Goal: Information Seeking & Learning: Compare options

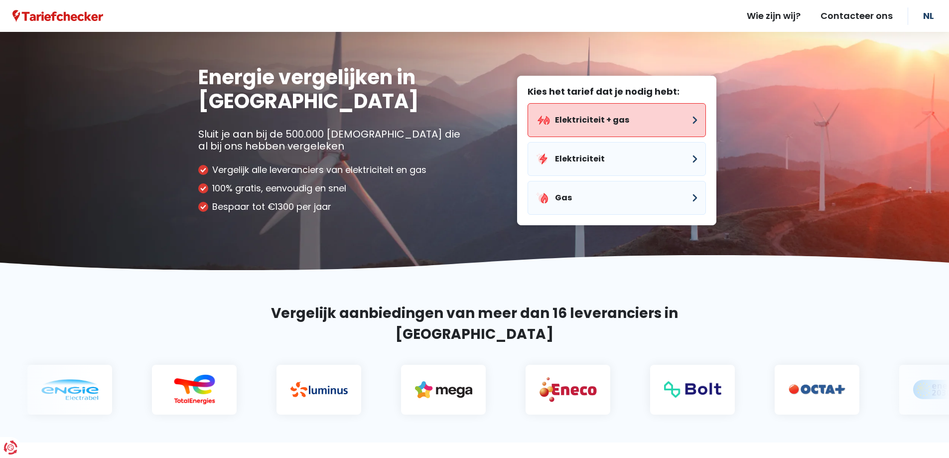
click at [577, 124] on button "Elektriciteit + gas" at bounding box center [617, 120] width 178 height 34
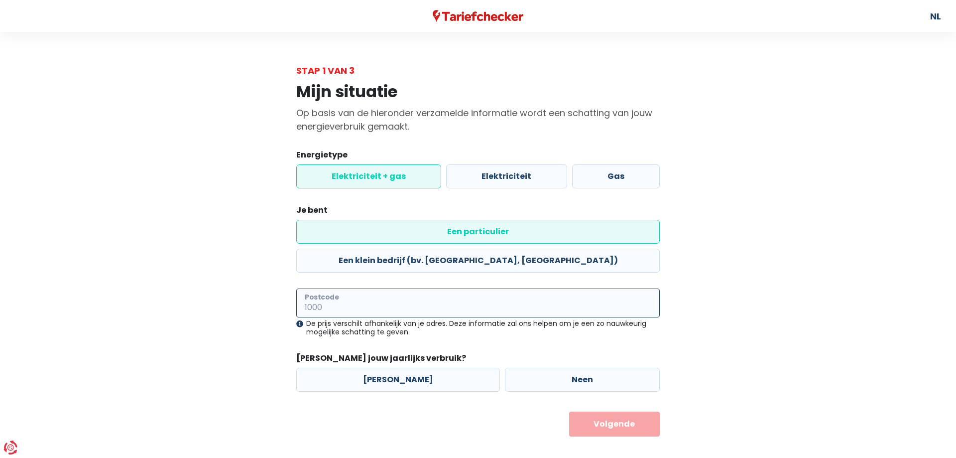
click at [416, 288] on input "Postcode" at bounding box center [478, 302] width 364 height 29
type input "1800"
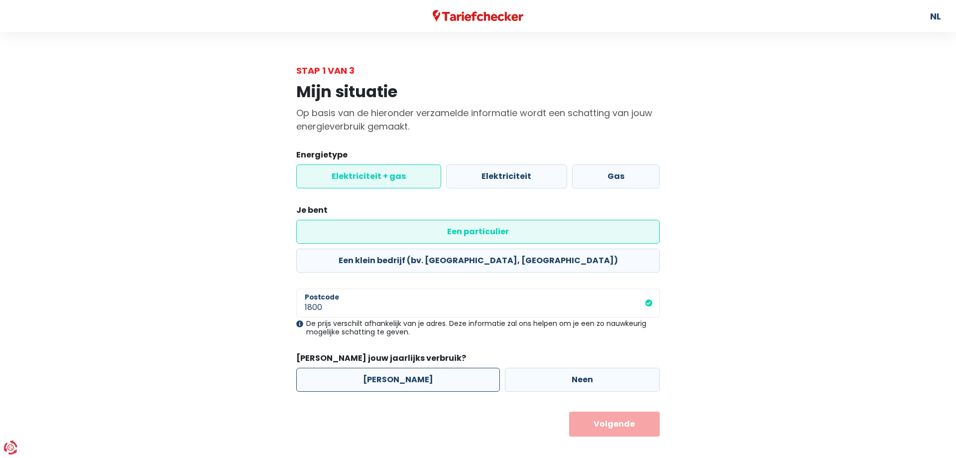
click at [407, 368] on label "[PERSON_NAME]" at bounding box center [398, 380] width 204 height 24
click at [407, 368] on input "[PERSON_NAME]" at bounding box center [398, 380] width 204 height 24
radio input "true"
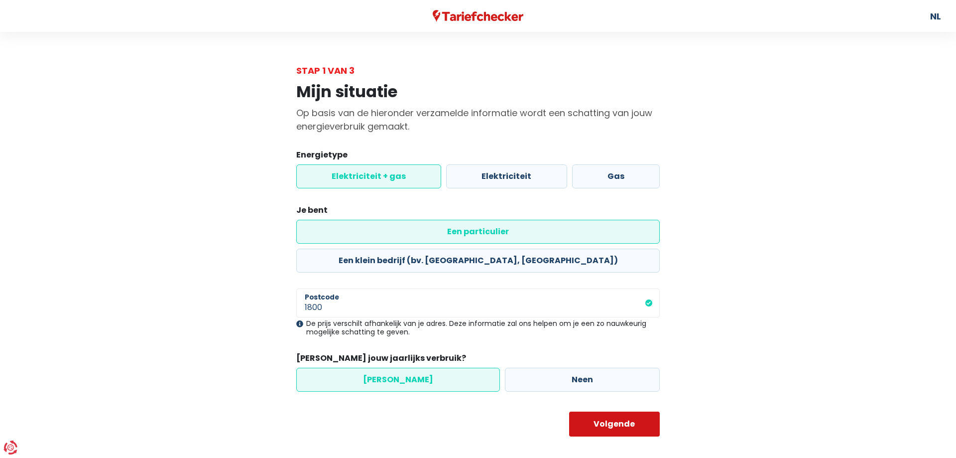
click at [607, 411] on button "Volgende" at bounding box center [614, 423] width 91 height 25
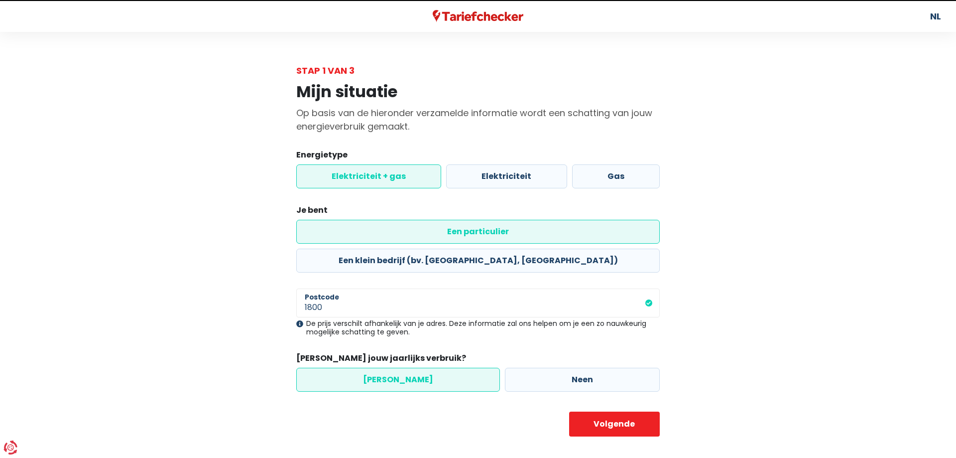
select select
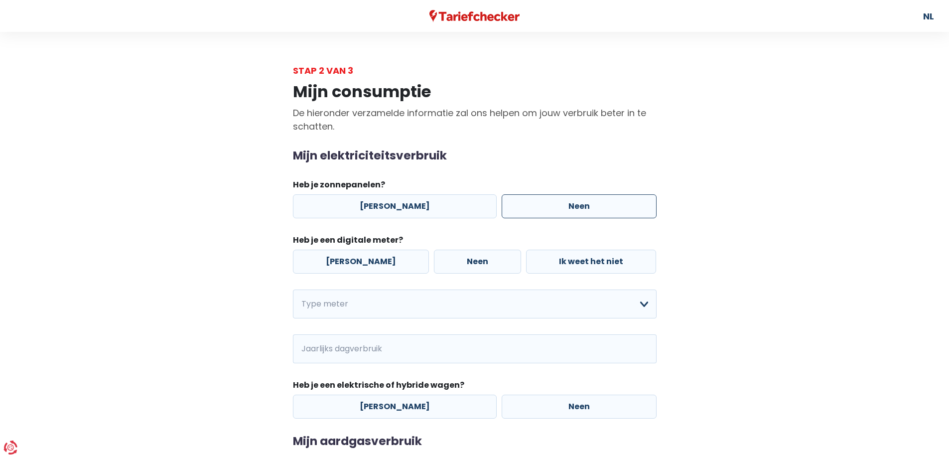
click at [557, 207] on label "Neen" at bounding box center [579, 206] width 155 height 24
click at [557, 207] on input "Neen" at bounding box center [579, 206] width 155 height 24
radio input "true"
click at [360, 262] on label "[PERSON_NAME]" at bounding box center [361, 262] width 136 height 24
click at [360, 262] on input "[PERSON_NAME]" at bounding box center [361, 262] width 136 height 24
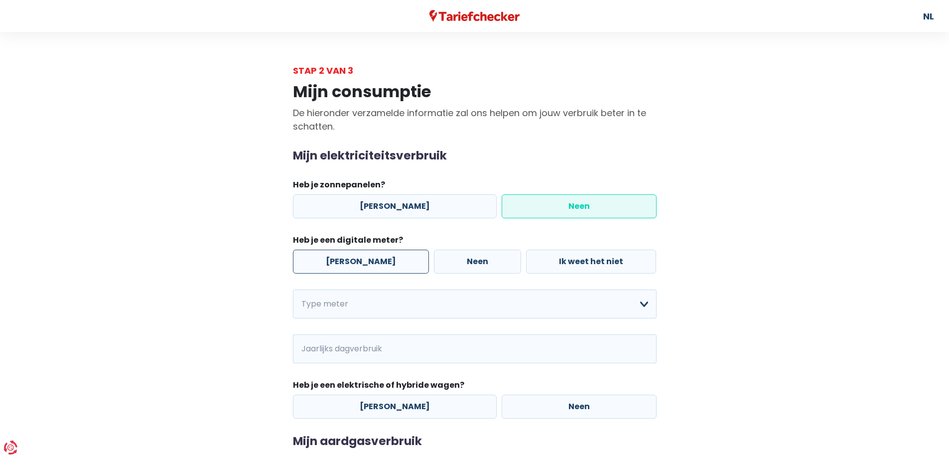
radio input "true"
click at [571, 308] on select "Enkelvoudig Tweevoudig Enkelvoudig + uitsluitend nachttarief Tweevoudig + uitsl…" at bounding box center [475, 303] width 364 height 29
select select "day_single_rate_exclusive_night"
click at [293, 289] on select "Enkelvoudig Tweevoudig Enkelvoudig + uitsluitend nachttarief Tweevoudig + uitsl…" at bounding box center [475, 303] width 364 height 29
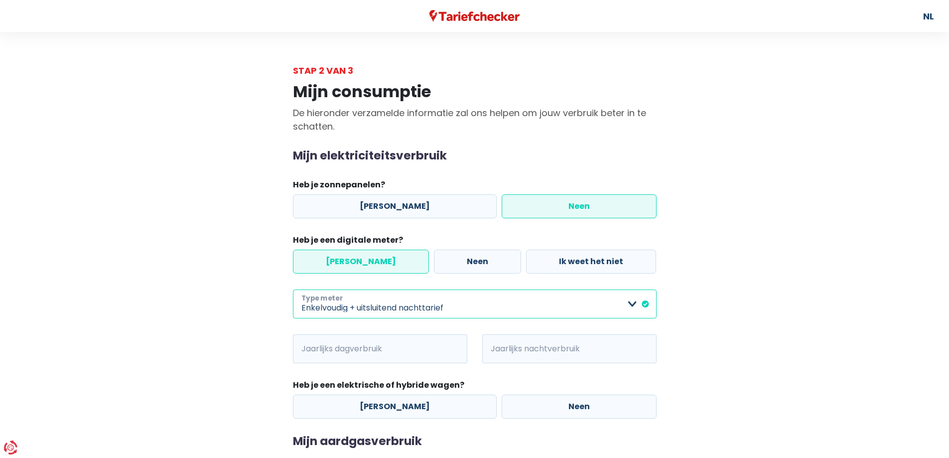
scroll to position [100, 0]
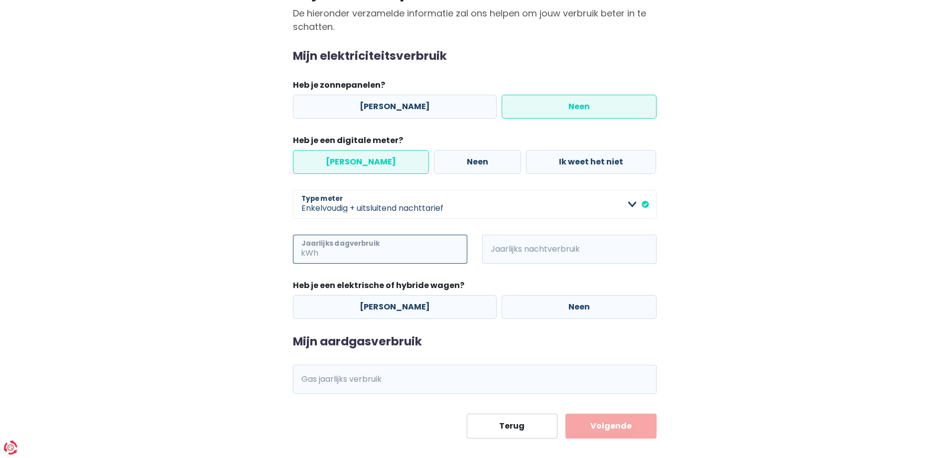
click at [392, 253] on input "Jaarlijks dagverbruik" at bounding box center [393, 249] width 147 height 29
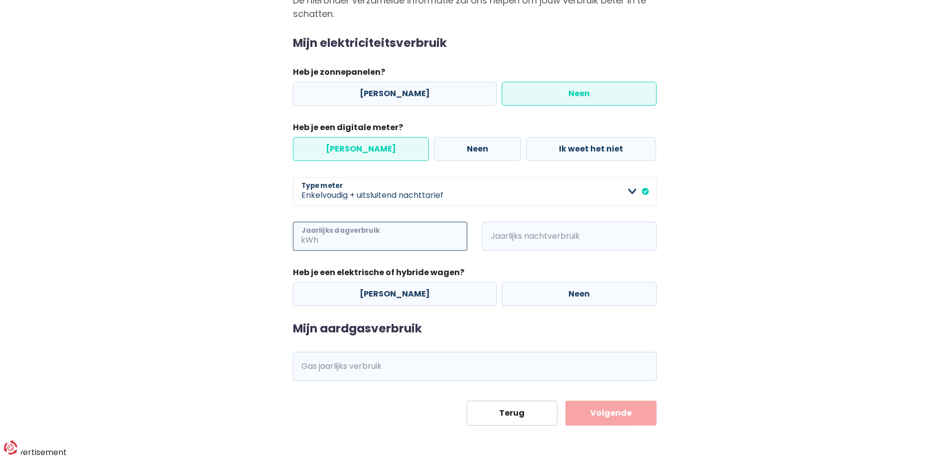
scroll to position [0, 0]
